Goal: Find specific page/section: Find specific page/section

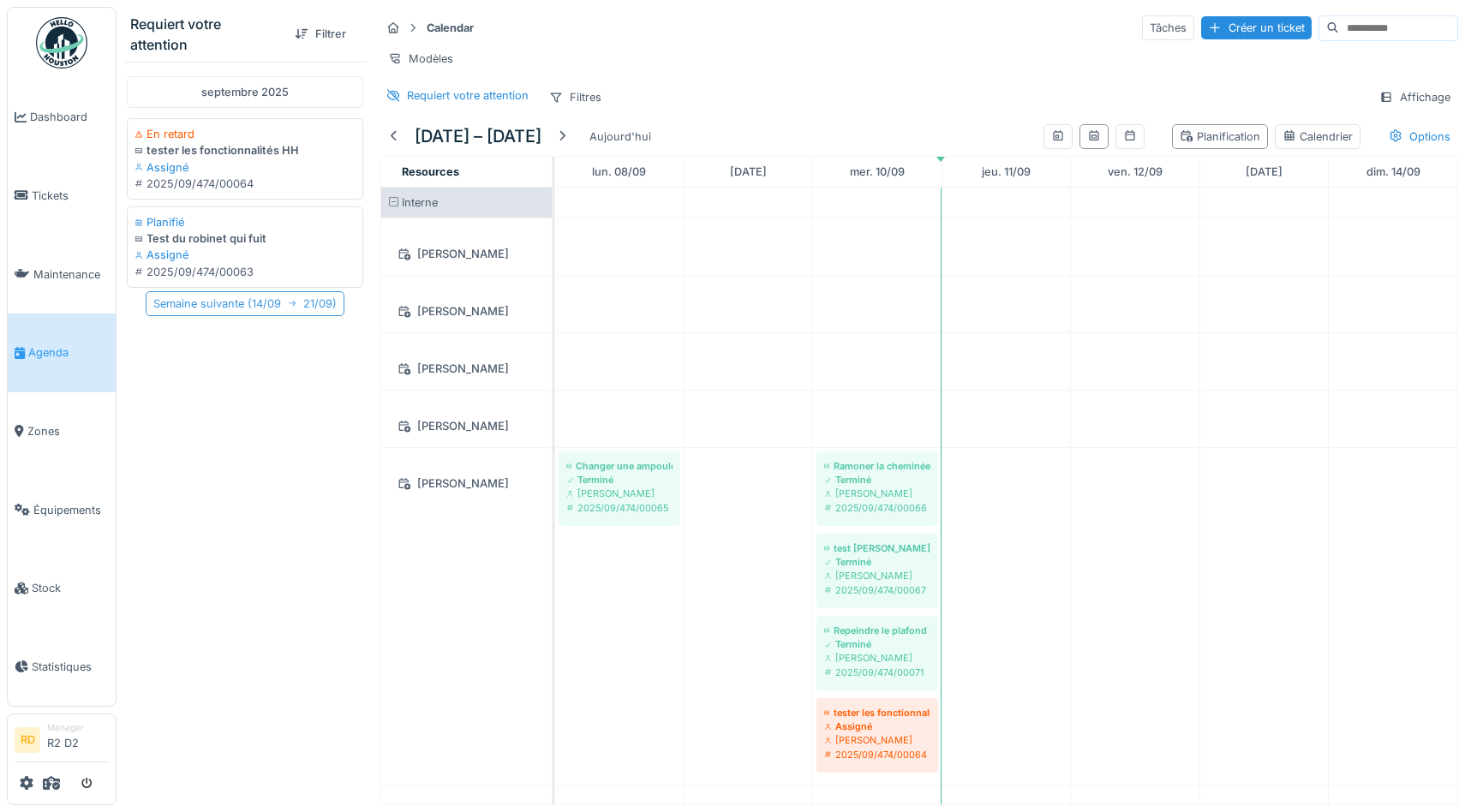
click at [264, 309] on div "Semaine suivante ( 14/09 21/09 )" at bounding box center [245, 303] width 199 height 25
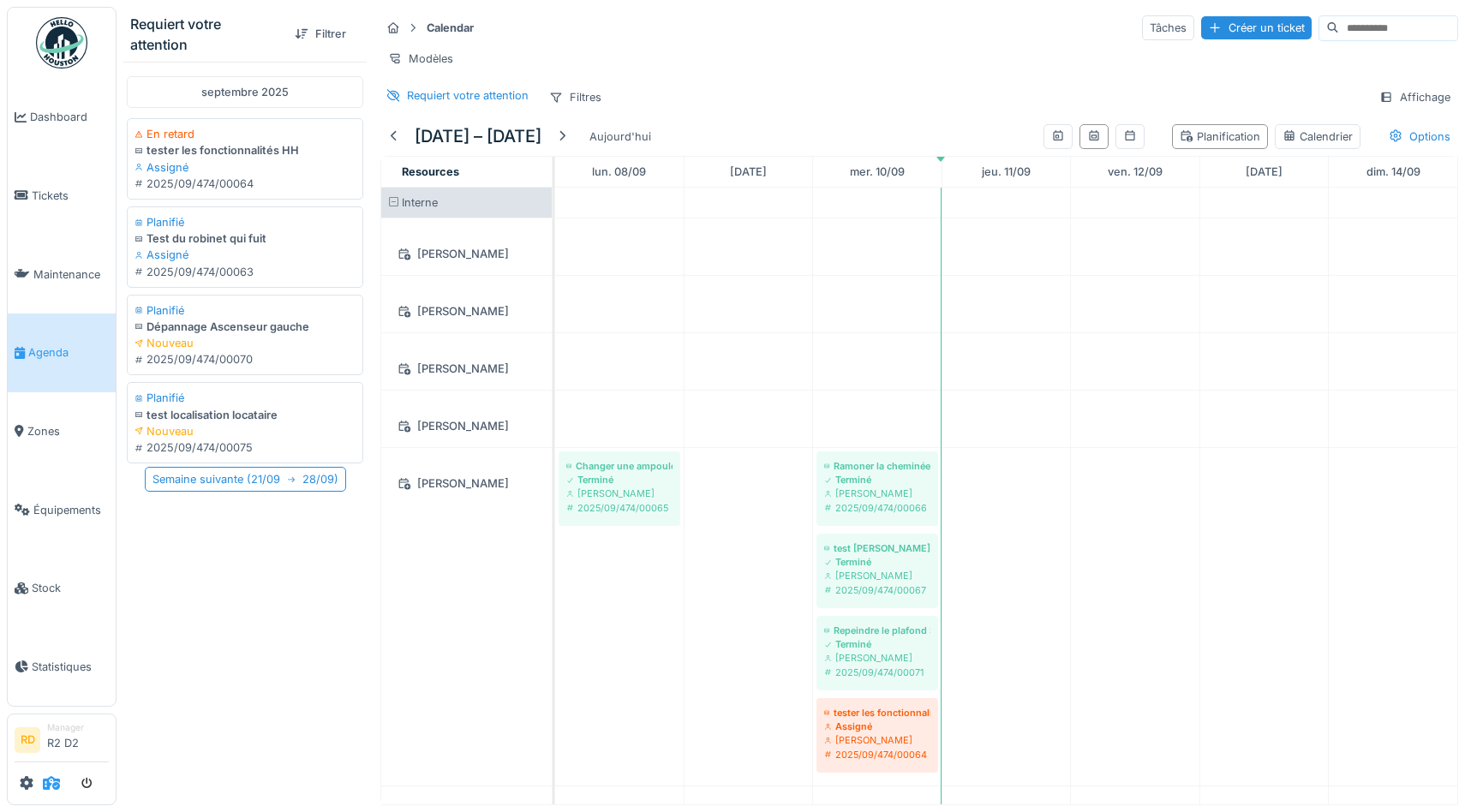
click at [50, 778] on icon at bounding box center [51, 783] width 17 height 14
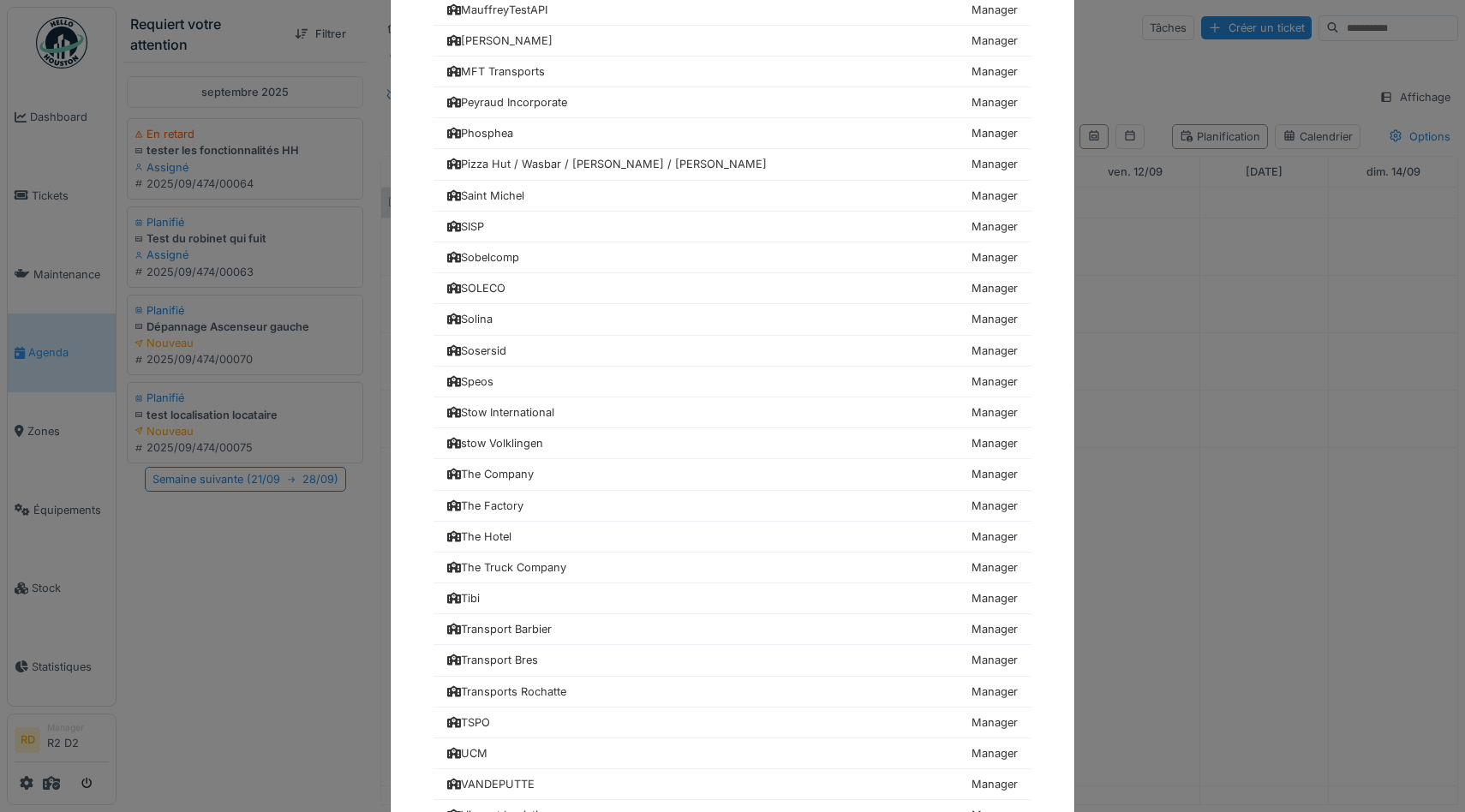
scroll to position [1744, 0]
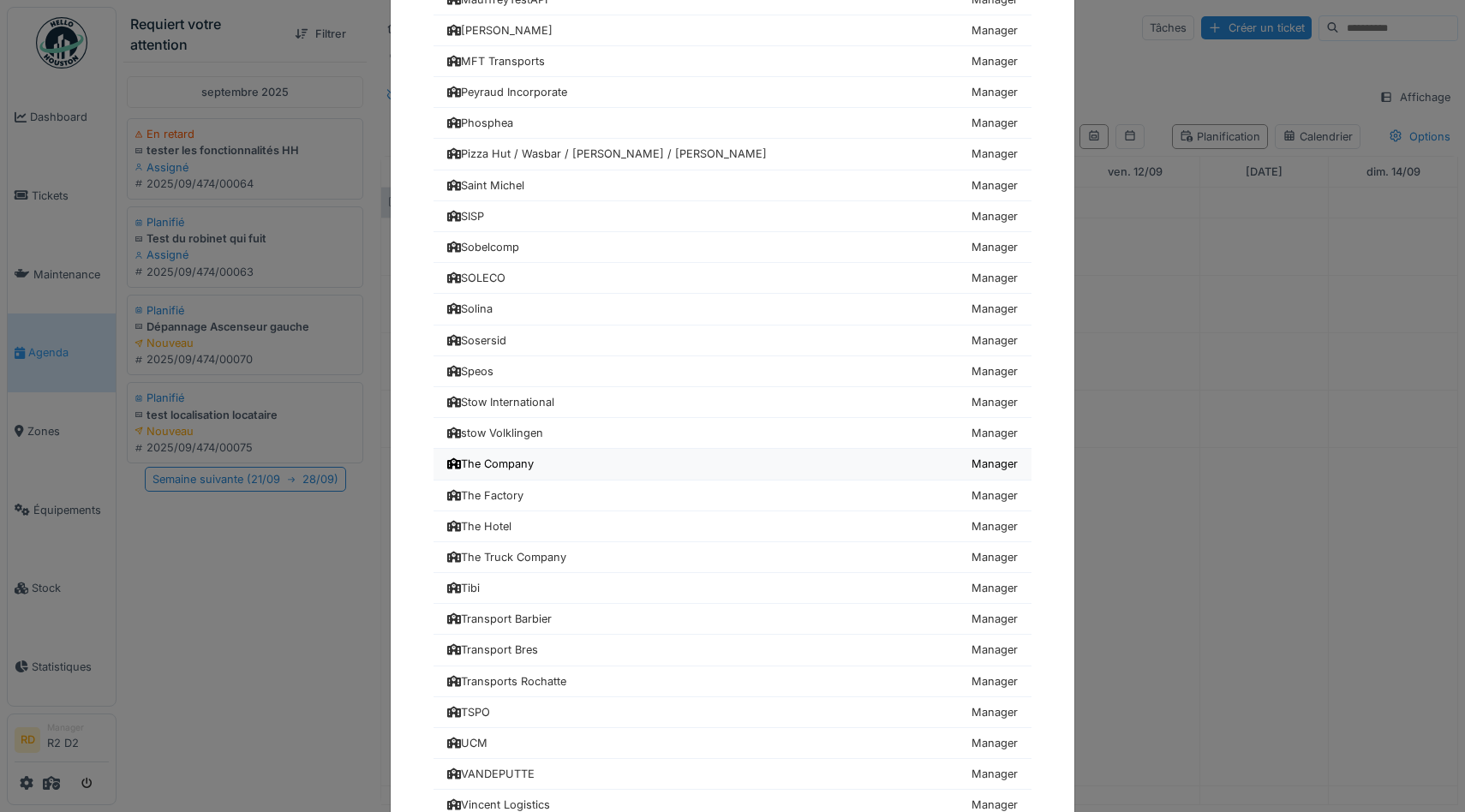
click at [534, 468] on div "The Company" at bounding box center [490, 464] width 86 height 16
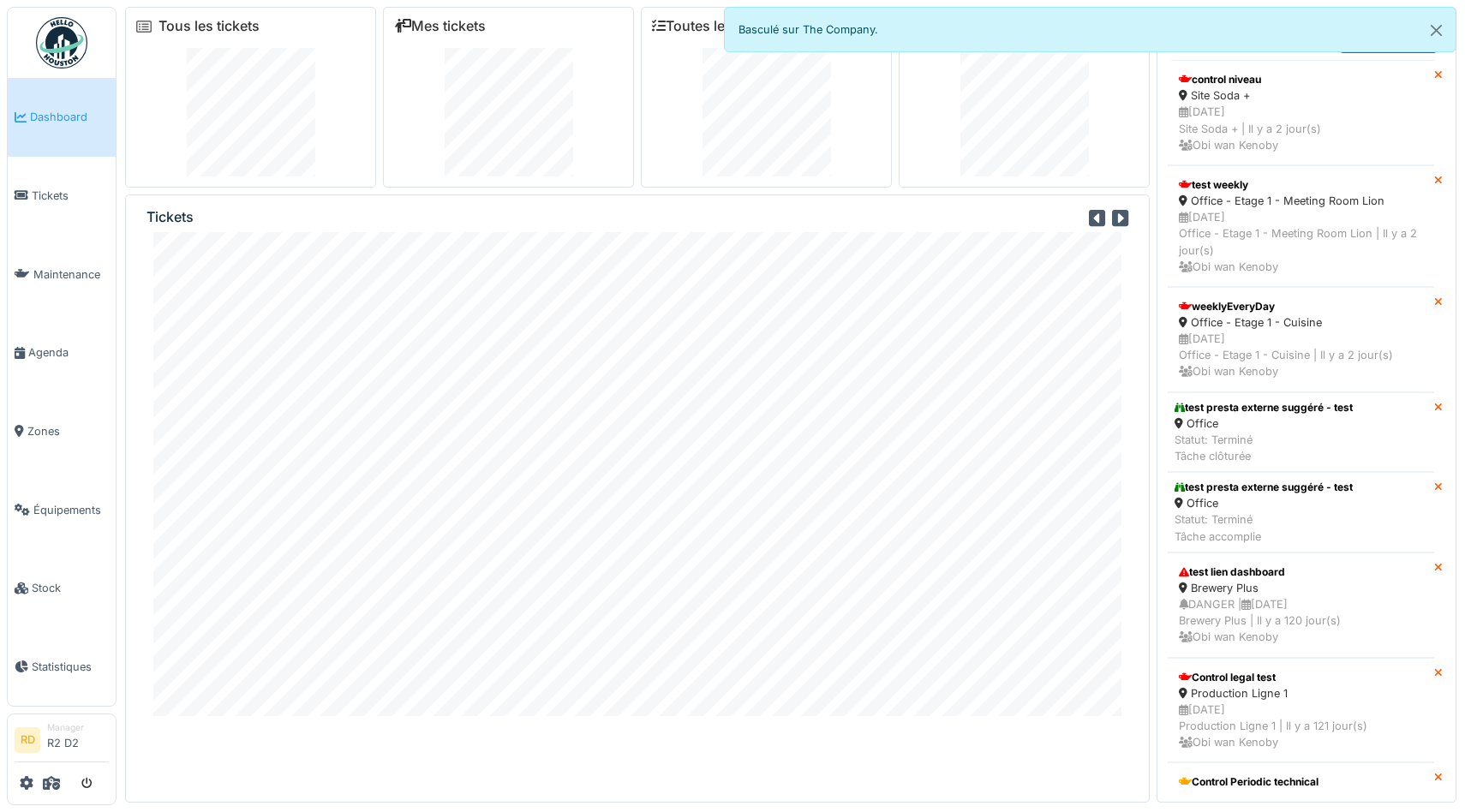
click at [121, 420] on div "Tous les tickets Mes tickets Toutes les tâches Mes tâches Tickets Notifications…" at bounding box center [790, 402] width 1349 height 803
click at [1433, 28] on button "Close" at bounding box center [1436, 31] width 39 height 46
